Goal: Task Accomplishment & Management: Complete application form

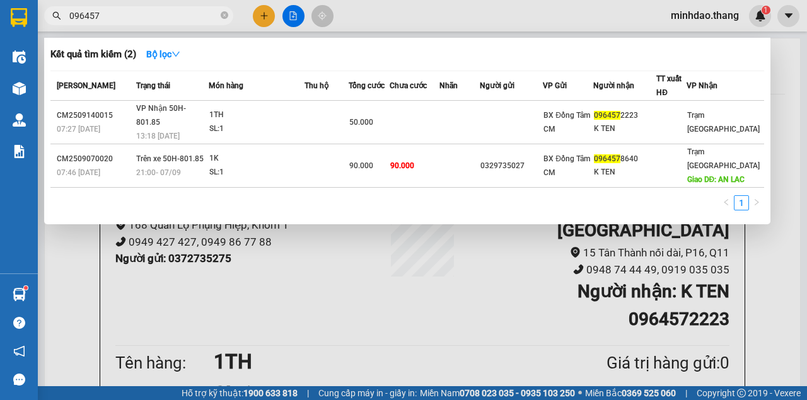
drag, startPoint x: 223, startPoint y: 14, endPoint x: 214, endPoint y: 16, distance: 9.0
click at [223, 14] on icon "close-circle" at bounding box center [225, 15] width 8 height 8
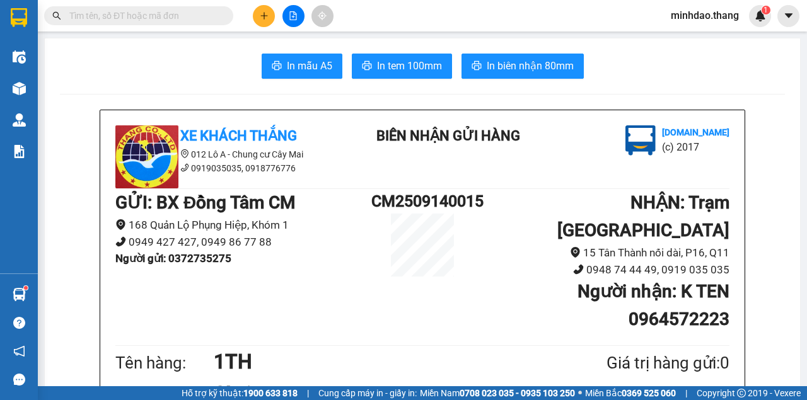
click at [211, 16] on input "text" at bounding box center [143, 16] width 149 height 14
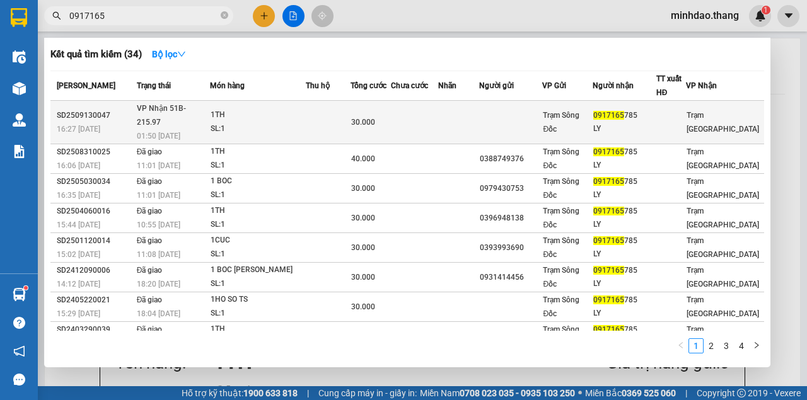
type input "0917165"
click at [351, 105] on td at bounding box center [328, 122] width 45 height 43
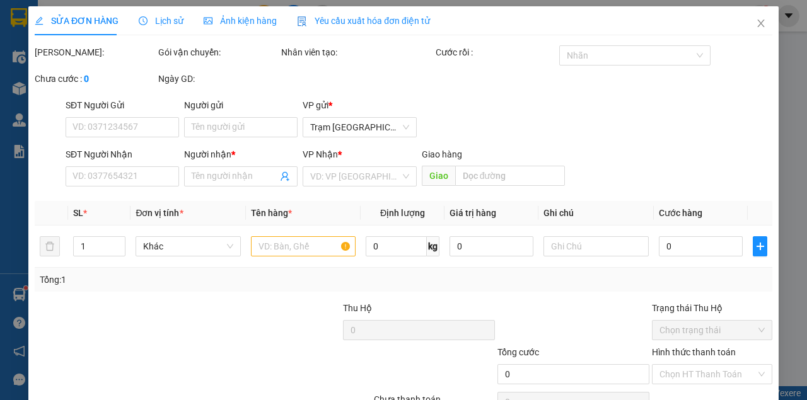
type input "0917165785"
type input "LY"
type input "30.000"
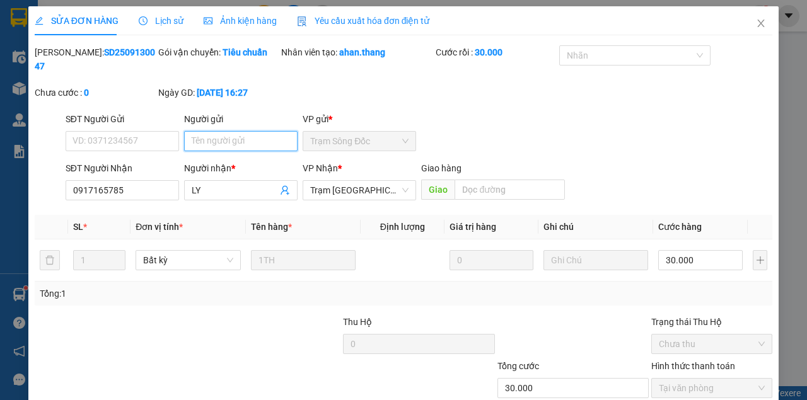
click at [229, 134] on input "Người gửi" at bounding box center [240, 141] width 113 height 20
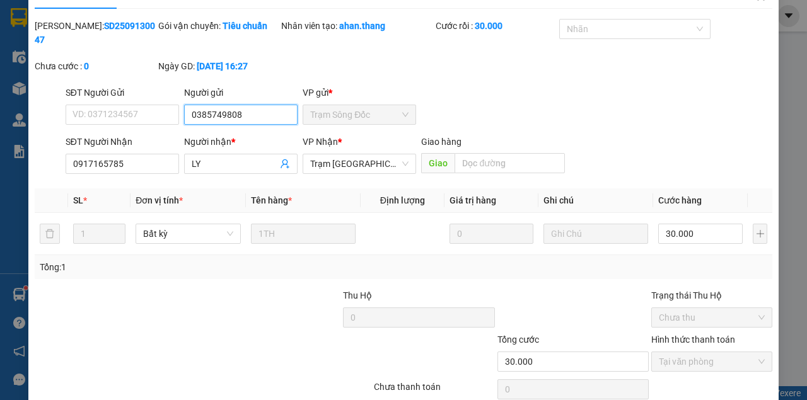
scroll to position [81, 0]
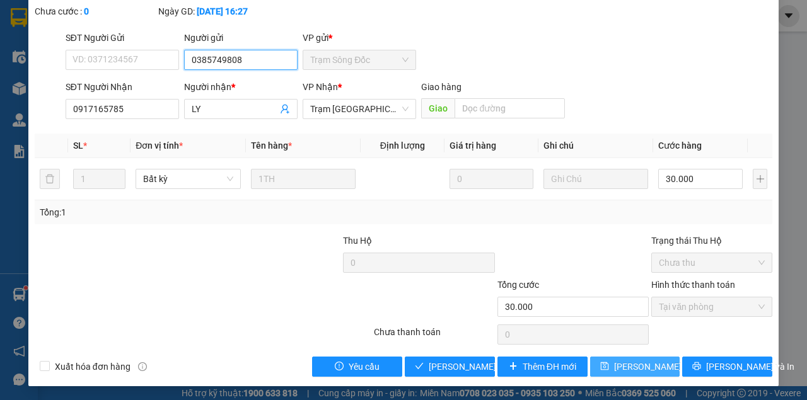
type input "0385749808"
click at [610, 365] on button "[PERSON_NAME] thay đổi" at bounding box center [635, 367] width 90 height 20
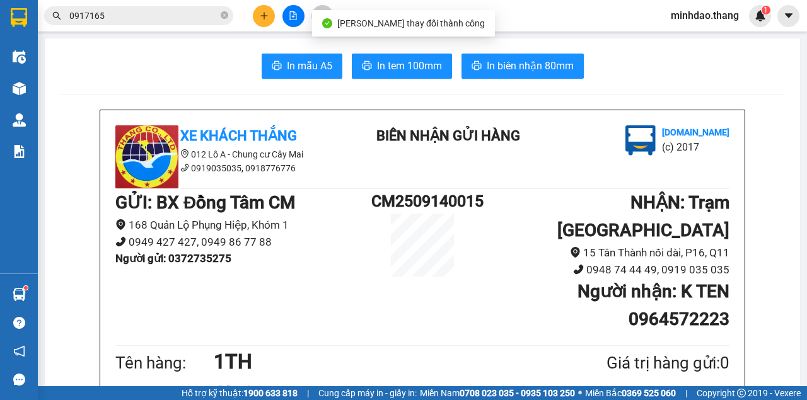
click at [171, 14] on input "0917165" at bounding box center [143, 16] width 149 height 14
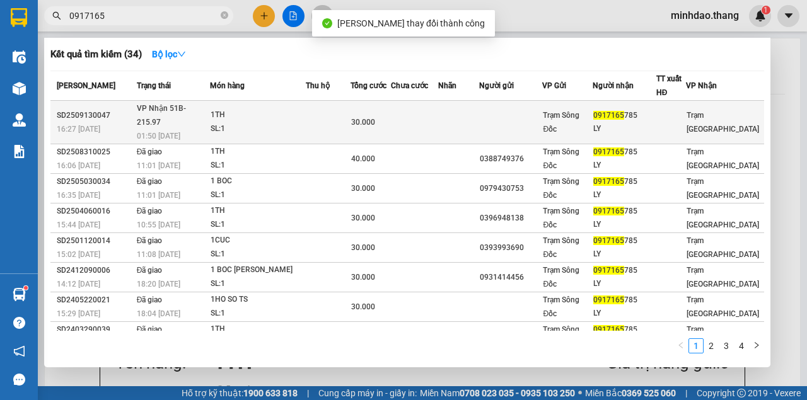
click at [361, 106] on td "30.000" at bounding box center [371, 122] width 41 height 43
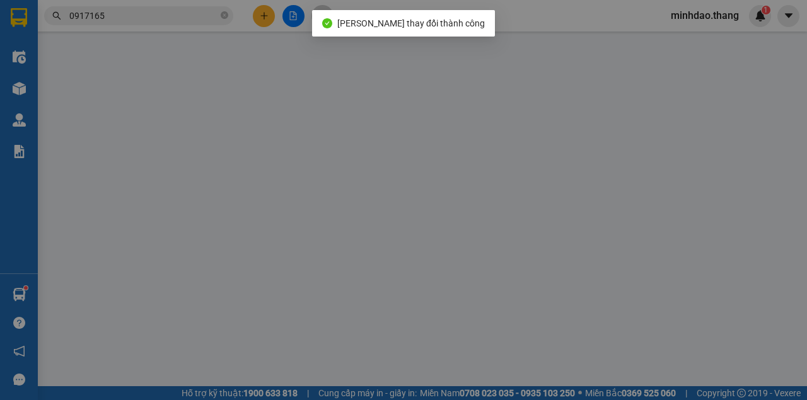
type input "0385749808"
type input "0917165785"
type input "LY"
type input "30.000"
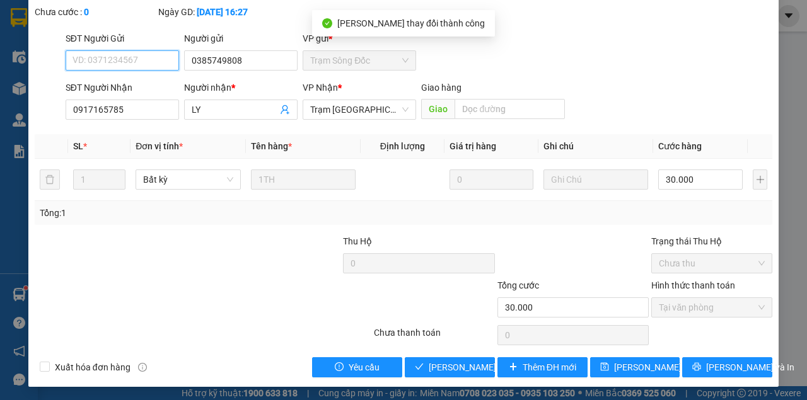
scroll to position [81, 0]
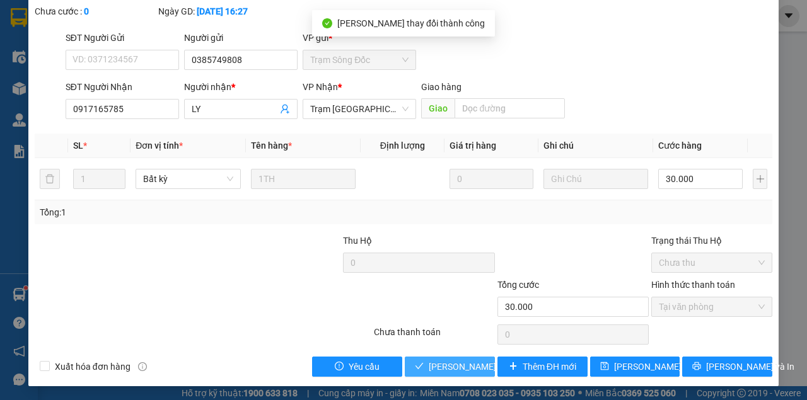
click at [464, 376] on div "SỬA ĐƠN HÀNG Lịch sử Ảnh kiện hàng Yêu cầu xuất hóa đơn điện tử Total Paid Fee …" at bounding box center [403, 155] width 750 height 461
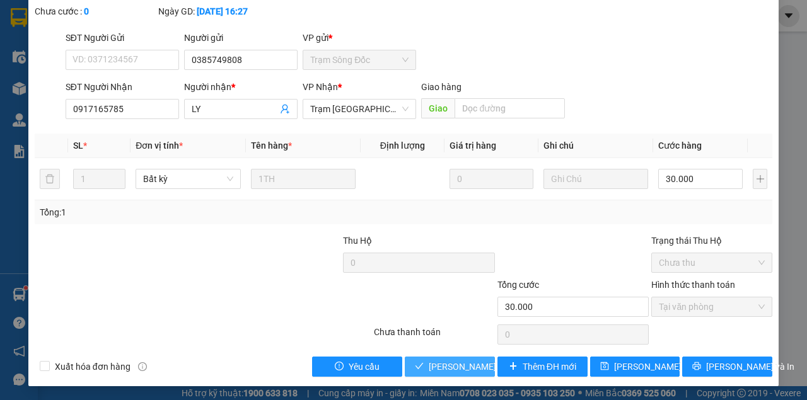
click at [464, 374] on button "[PERSON_NAME] và Giao hàng" at bounding box center [450, 367] width 90 height 20
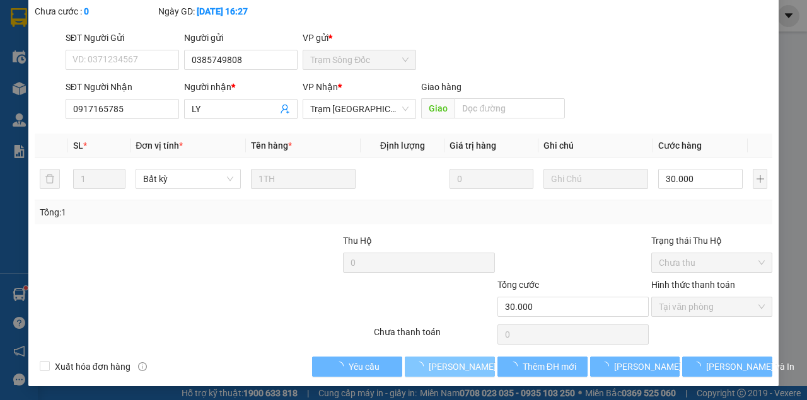
click at [464, 374] on button "[PERSON_NAME] và Giao hàng" at bounding box center [450, 367] width 90 height 20
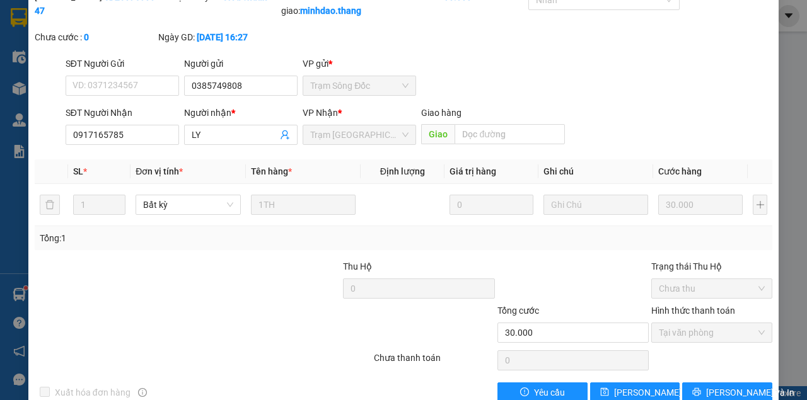
scroll to position [0, 0]
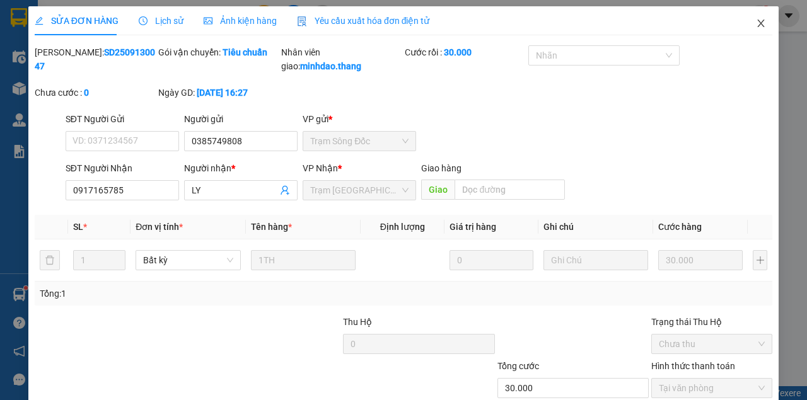
click at [758, 25] on icon "close" at bounding box center [761, 23] width 10 height 10
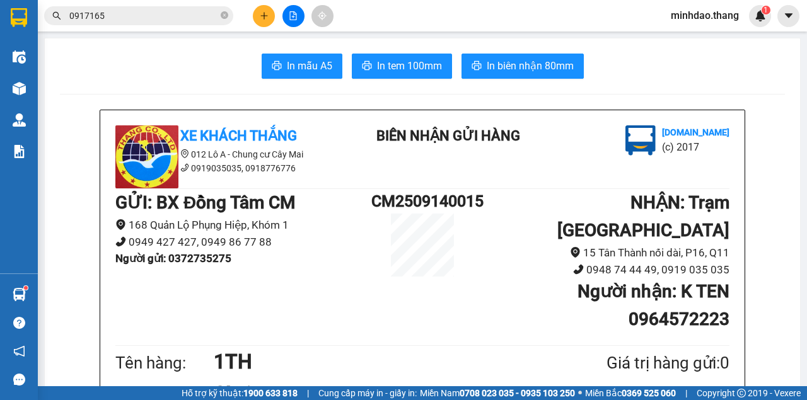
click at [267, 18] on icon "plus" at bounding box center [264, 15] width 9 height 9
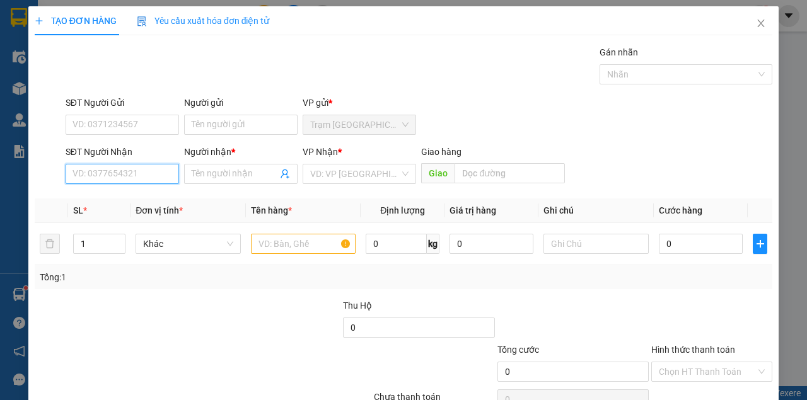
click at [119, 177] on input "SĐT Người Nhận" at bounding box center [122, 174] width 113 height 20
click at [117, 178] on input "SĐT Người Nhận" at bounding box center [122, 174] width 113 height 20
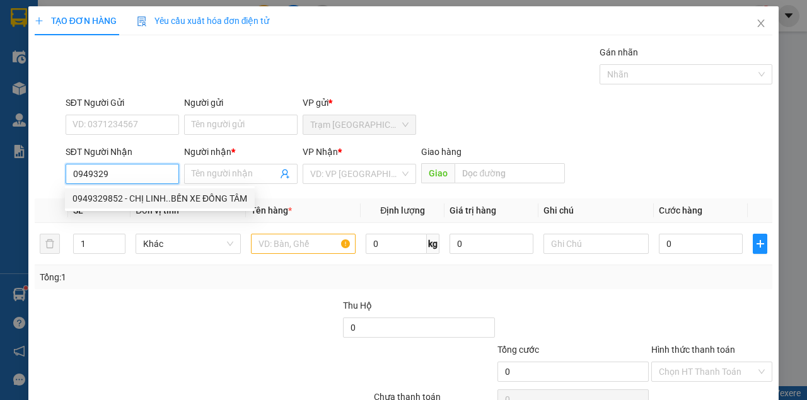
click at [145, 203] on div "0949329852 - CHỊ LINH..BẾN XE ĐỒNG TÂM" at bounding box center [159, 199] width 175 height 14
type input "0949329852"
type input "CHỊ LINH..BẾN XE ĐỒNG TÂM"
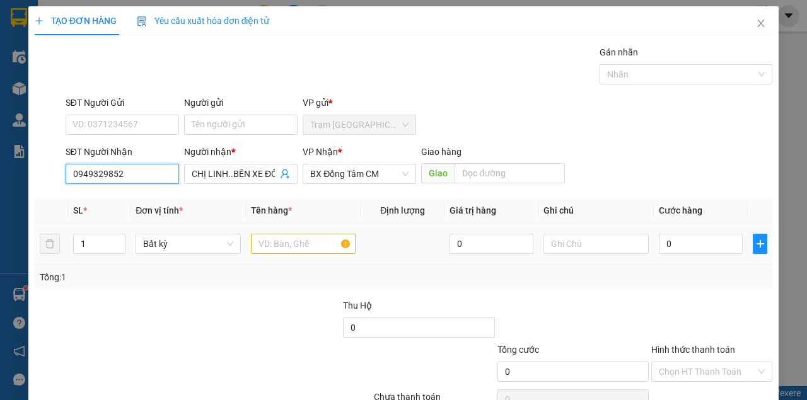
type input "0949329852"
click at [280, 238] on input "text" at bounding box center [303, 244] width 105 height 20
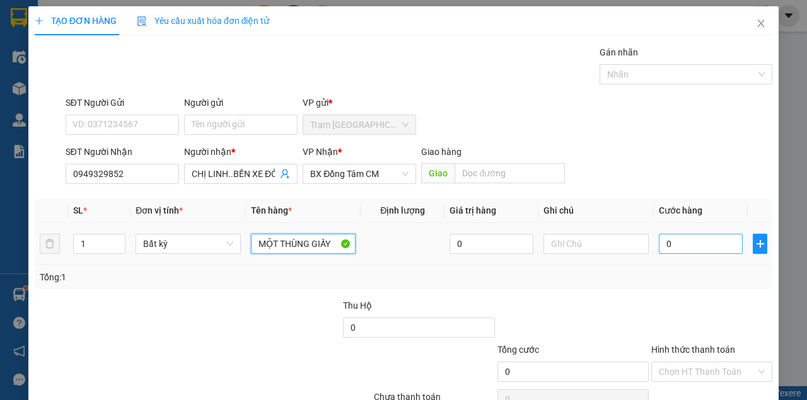
type input "MỘT THÙNG GIẤY"
click at [693, 246] on input "0" at bounding box center [701, 244] width 84 height 20
type input "3"
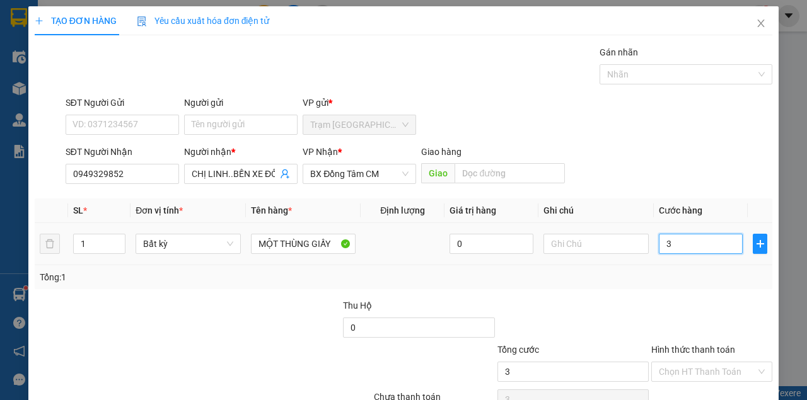
type input "30"
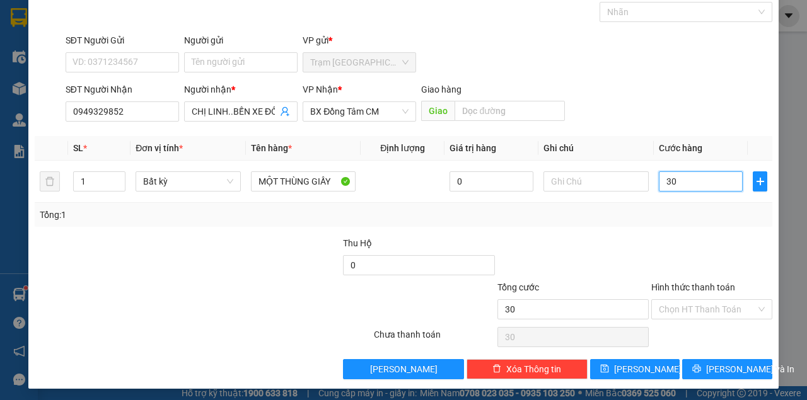
scroll to position [64, 0]
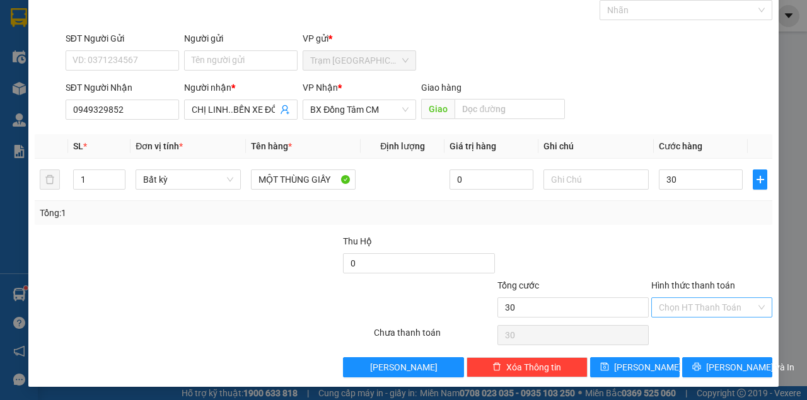
type input "30.000"
click at [714, 304] on input "Hình thức thanh toán" at bounding box center [707, 307] width 97 height 19
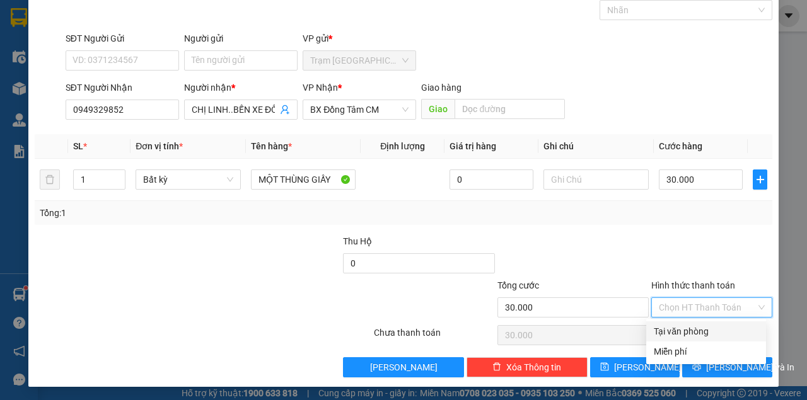
click at [707, 333] on div "Tại văn phòng" at bounding box center [706, 332] width 105 height 14
type input "0"
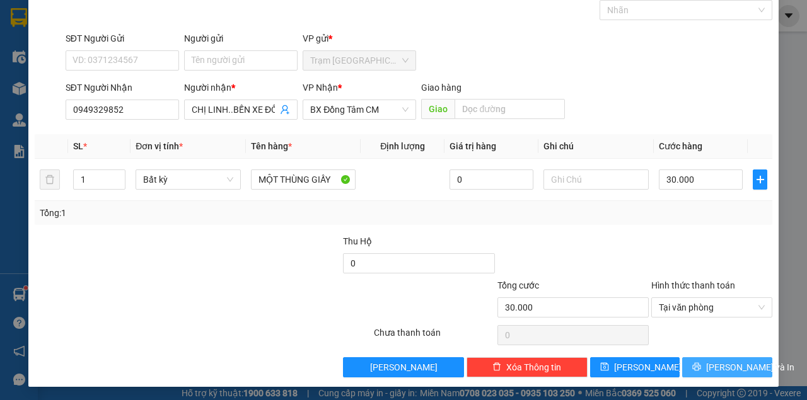
click at [716, 371] on span "[PERSON_NAME] và In" at bounding box center [750, 368] width 88 height 14
click at [682, 357] on button "[PERSON_NAME] và In" at bounding box center [727, 367] width 90 height 20
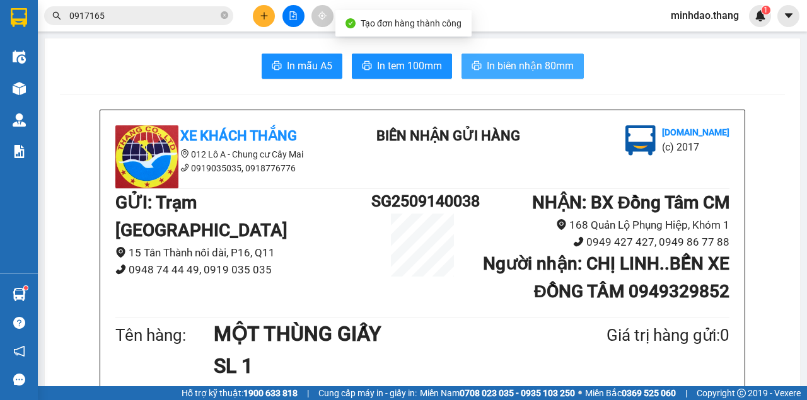
click at [520, 64] on span "In biên nhận 80mm" at bounding box center [530, 66] width 87 height 16
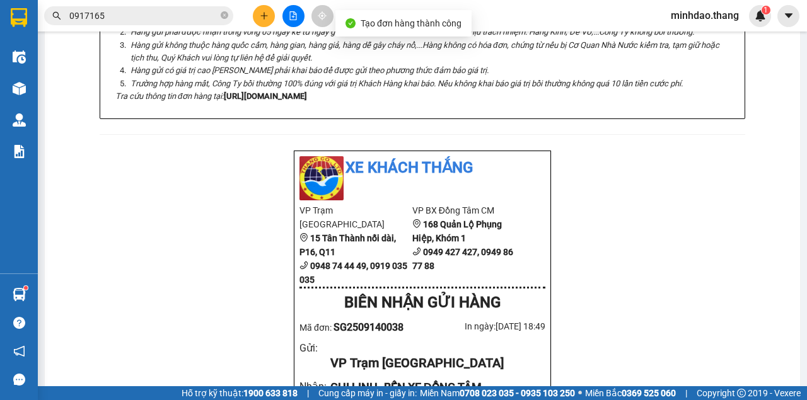
click at [525, 61] on li "Hàng gửi không thuộc hàng quốc cấm, hàng gian, hàng giả, hàng dễ gây cháy nổ,..…" at bounding box center [428, 52] width 601 height 26
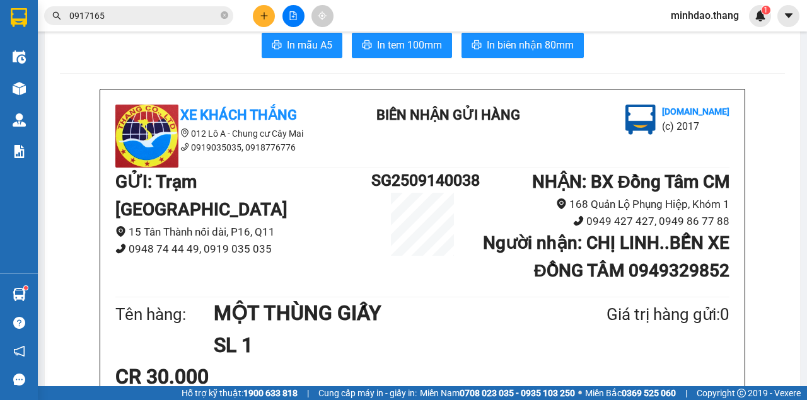
scroll to position [0, 0]
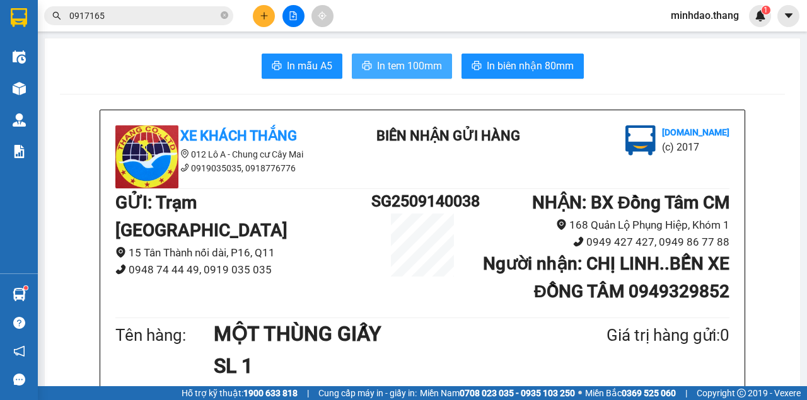
drag, startPoint x: 387, startPoint y: 62, endPoint x: 371, endPoint y: 61, distance: 15.8
click at [377, 62] on span "In tem 100mm" at bounding box center [409, 66] width 65 height 16
